Goal: Information Seeking & Learning: Learn about a topic

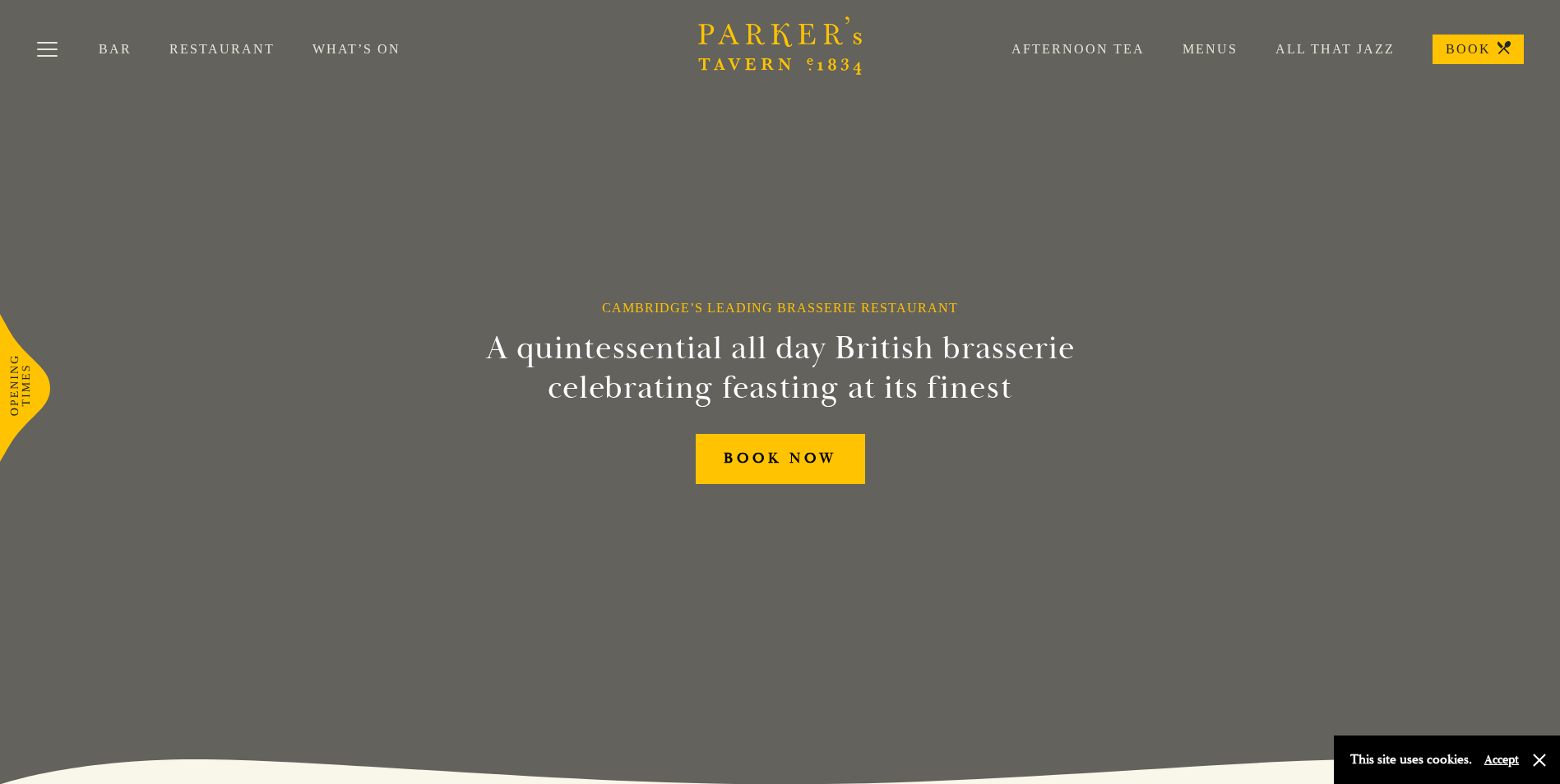
click at [1080, 44] on link "Afternoon Tea" at bounding box center [1059, 49] width 171 height 16
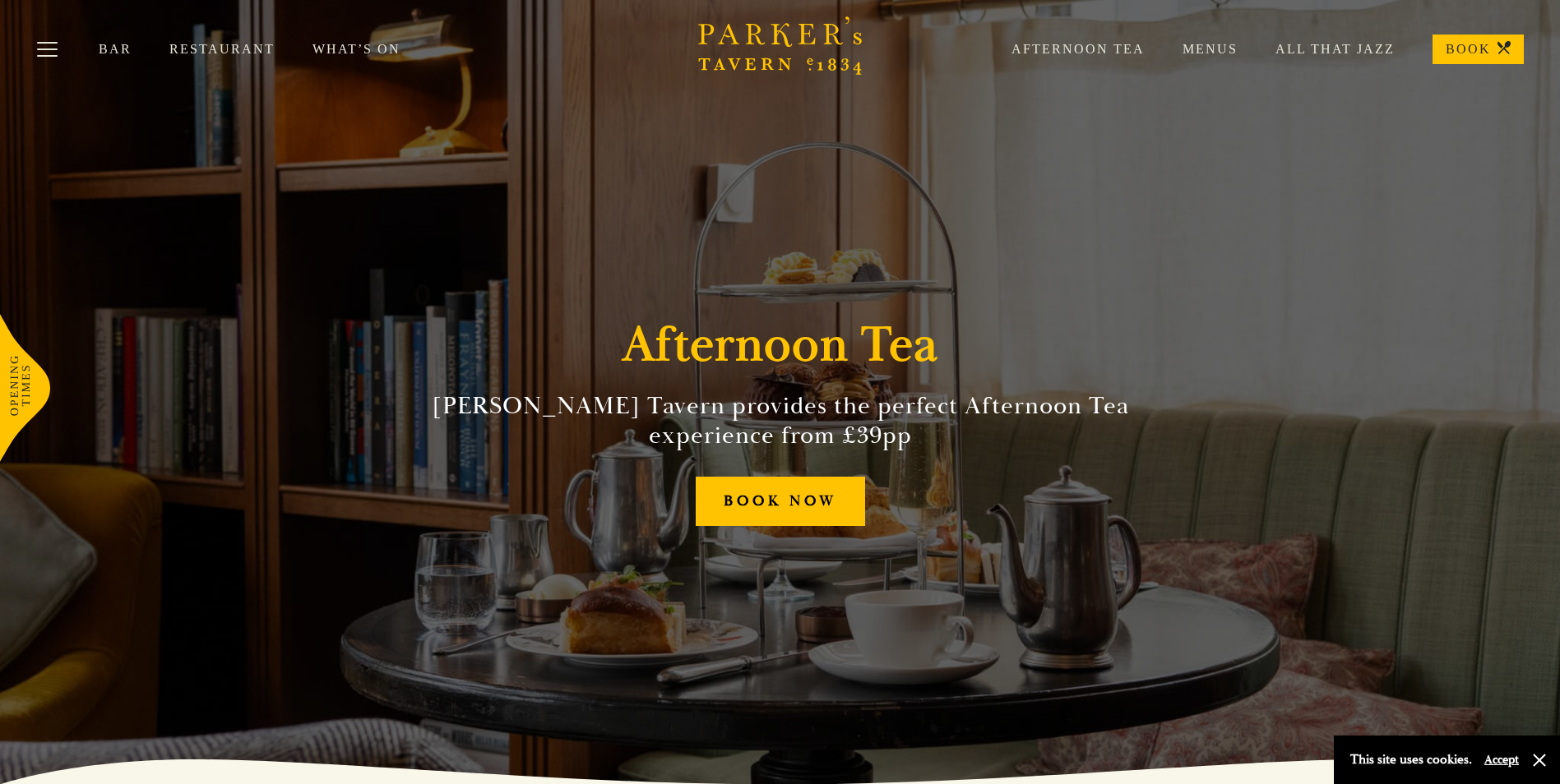
click at [1214, 51] on link "Menus" at bounding box center [1192, 49] width 93 height 16
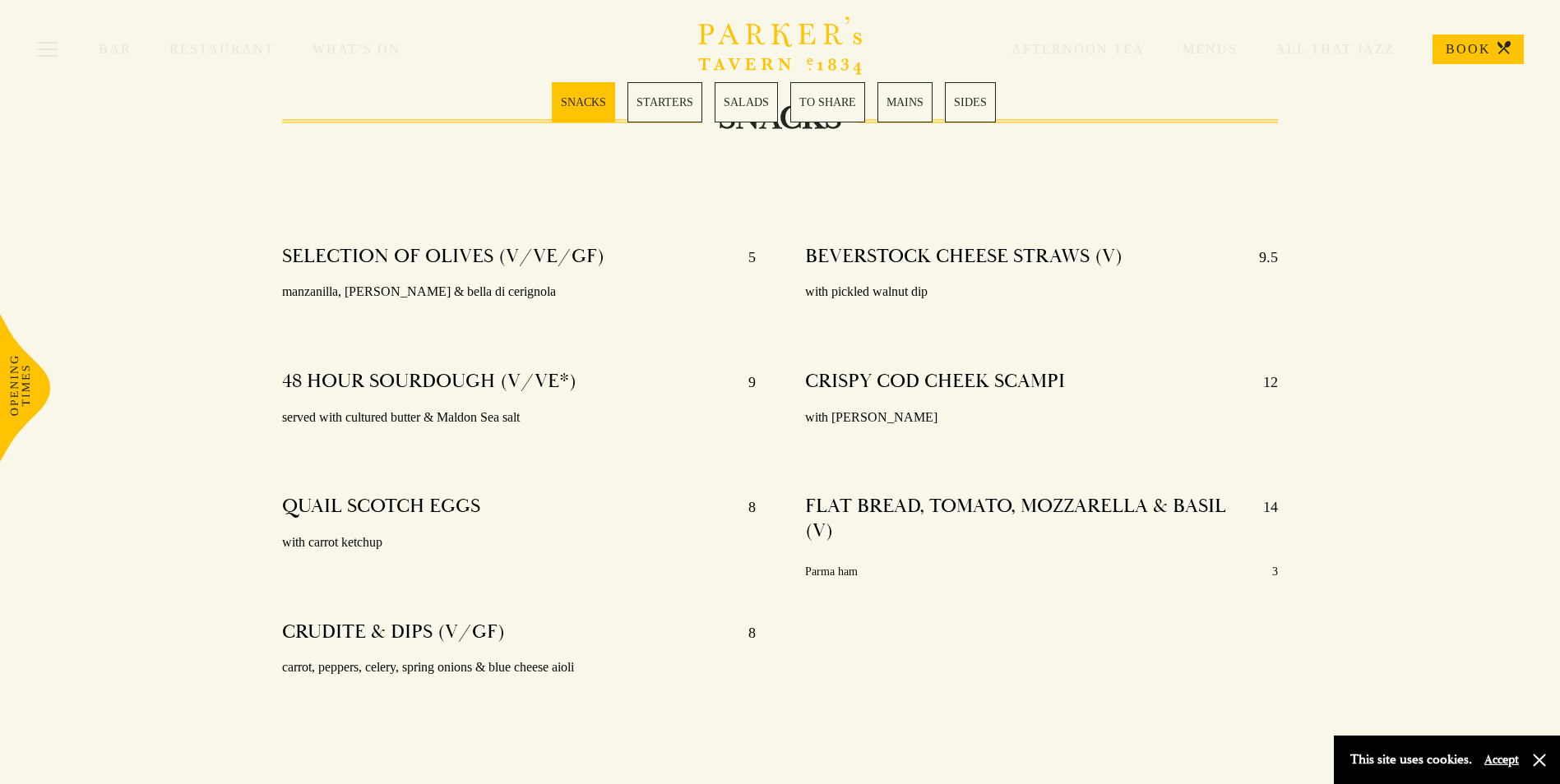
scroll to position [493, 0]
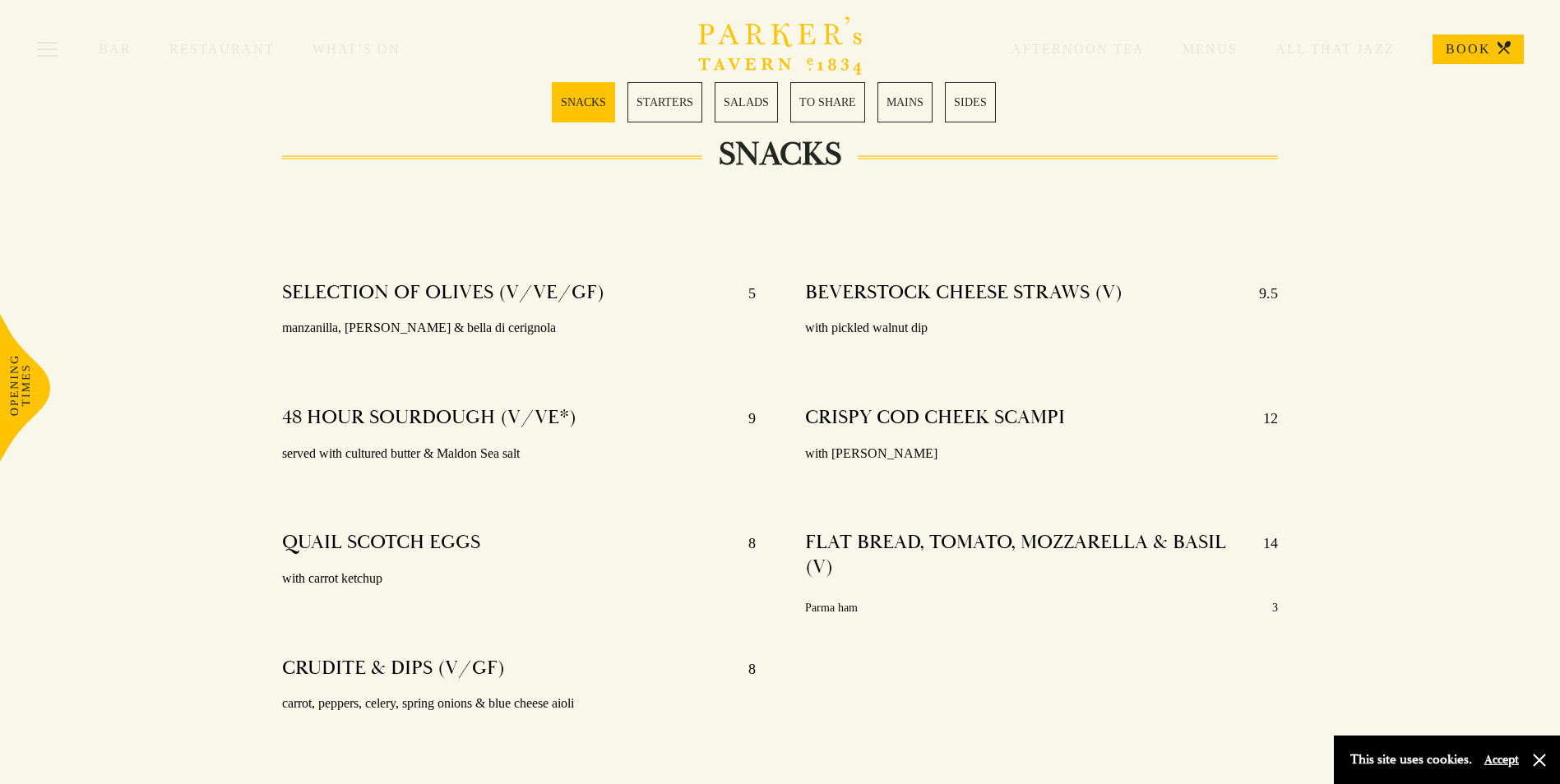
click at [888, 104] on link "MAINS" at bounding box center [905, 102] width 55 height 40
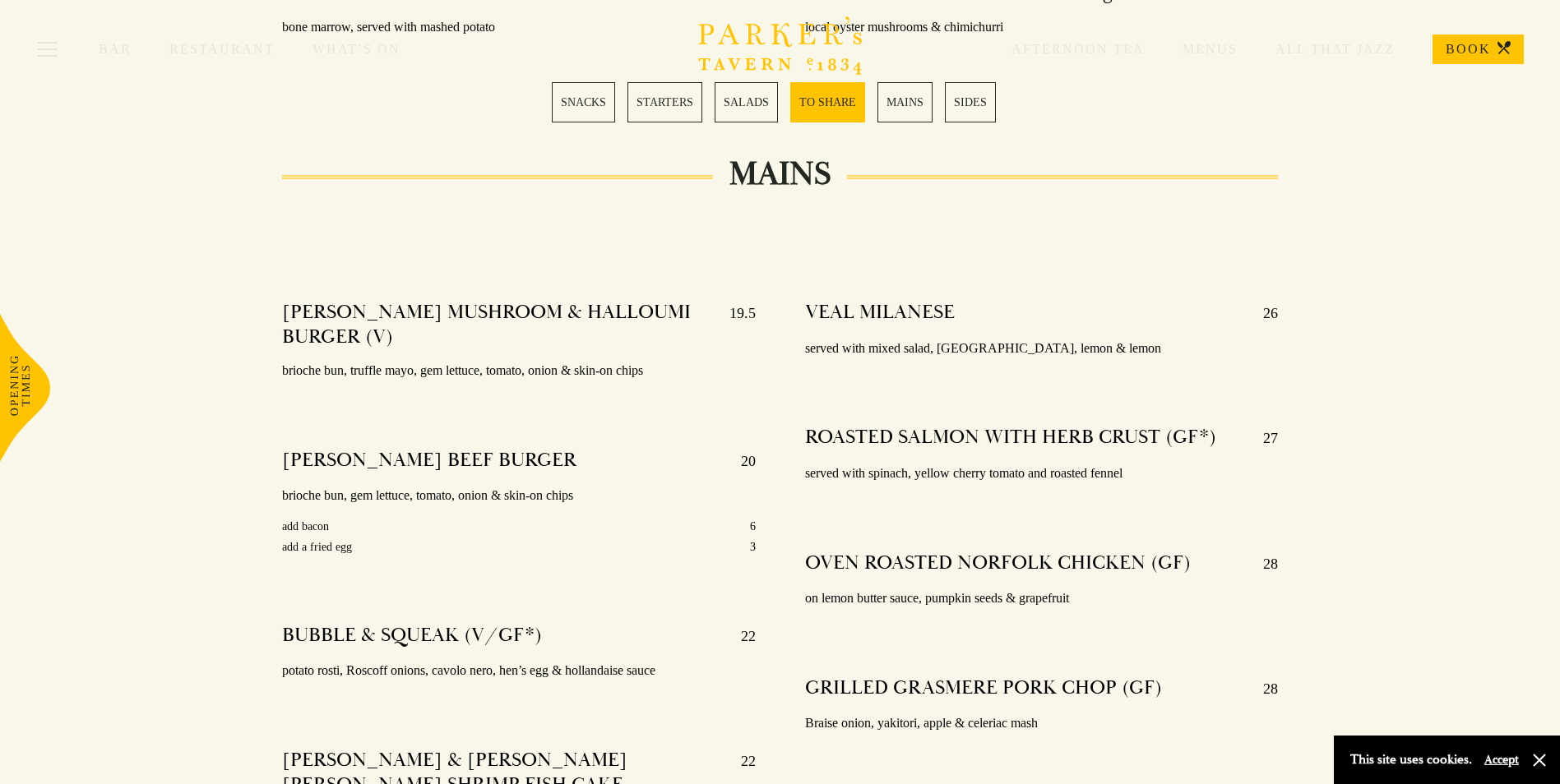
scroll to position [2739, 0]
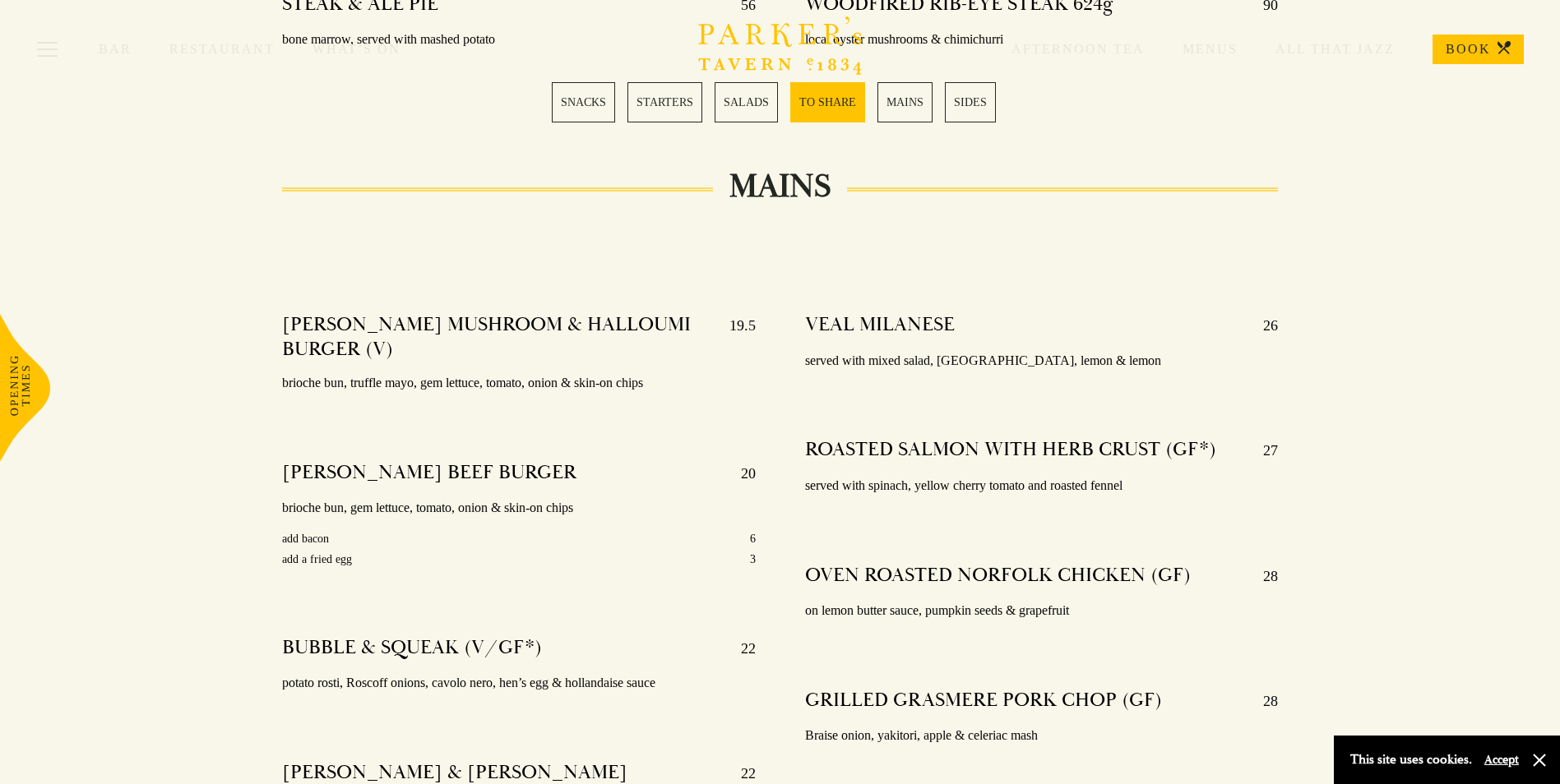
click at [695, 590] on div "PARKER’S MUSHROOM & HALLOUMI BURGER (V) 19.5 brioche bun, truffle mayo, gem let…" at bounding box center [518, 786] width 522 height 970
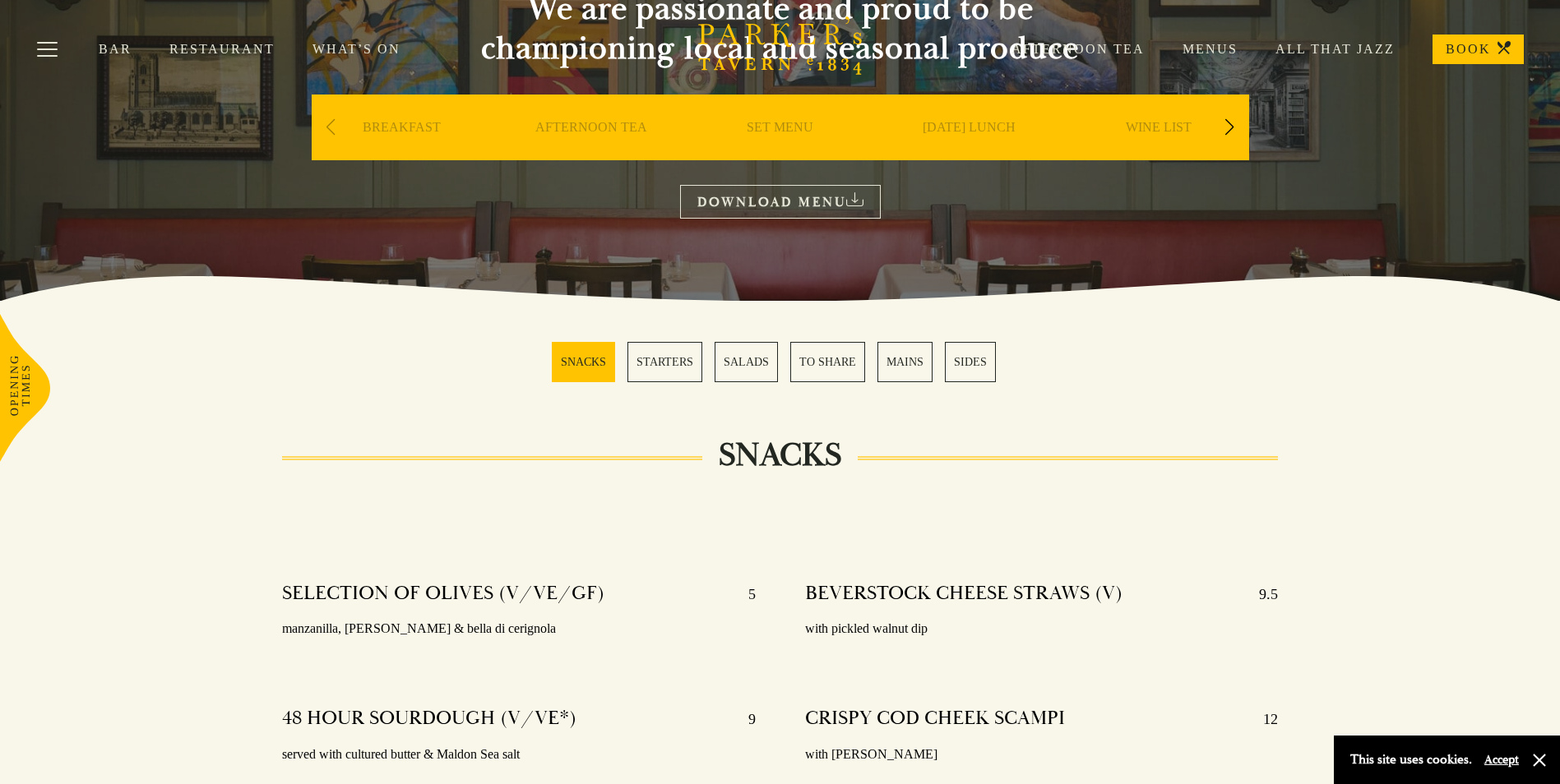
scroll to position [0, 0]
